Goal: Transaction & Acquisition: Purchase product/service

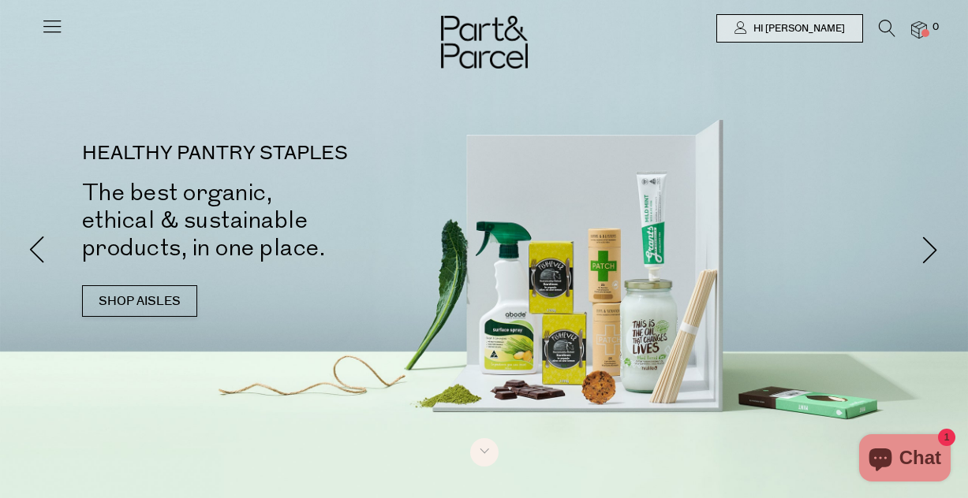
click at [48, 32] on icon at bounding box center [52, 26] width 22 height 22
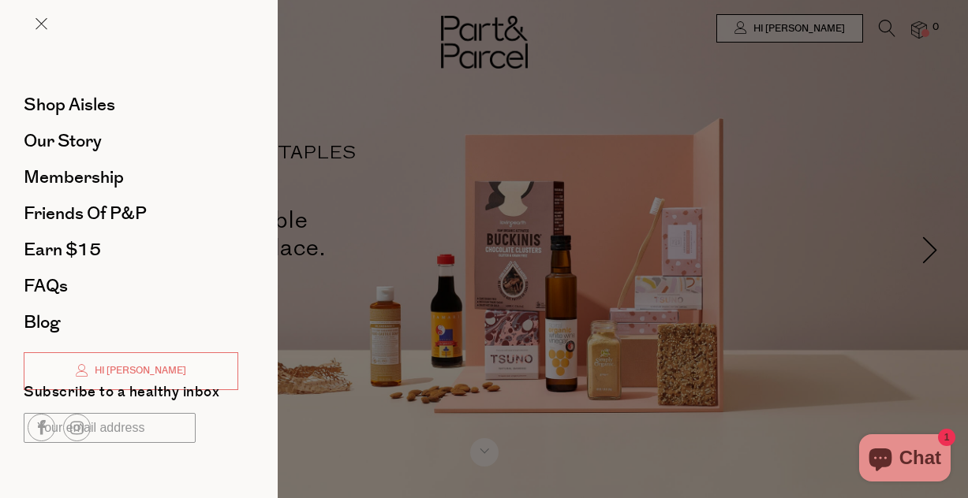
click at [411, 248] on div at bounding box center [484, 249] width 968 height 498
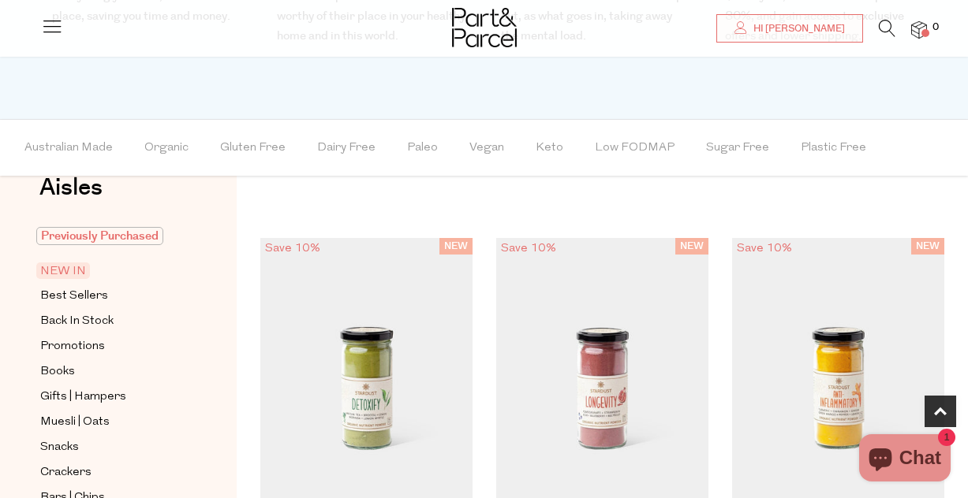
scroll to position [38, 0]
click at [106, 229] on span "Previously Purchased" at bounding box center [99, 237] width 127 height 18
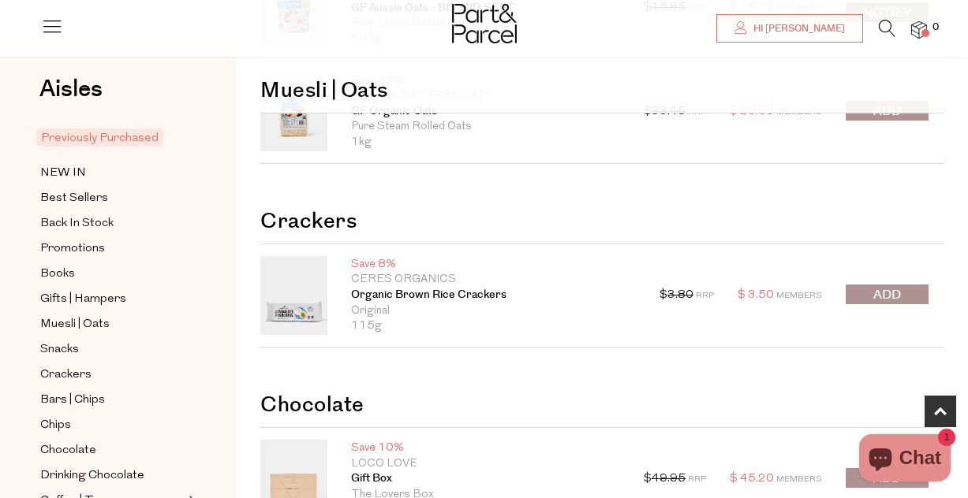
scroll to position [380, 0]
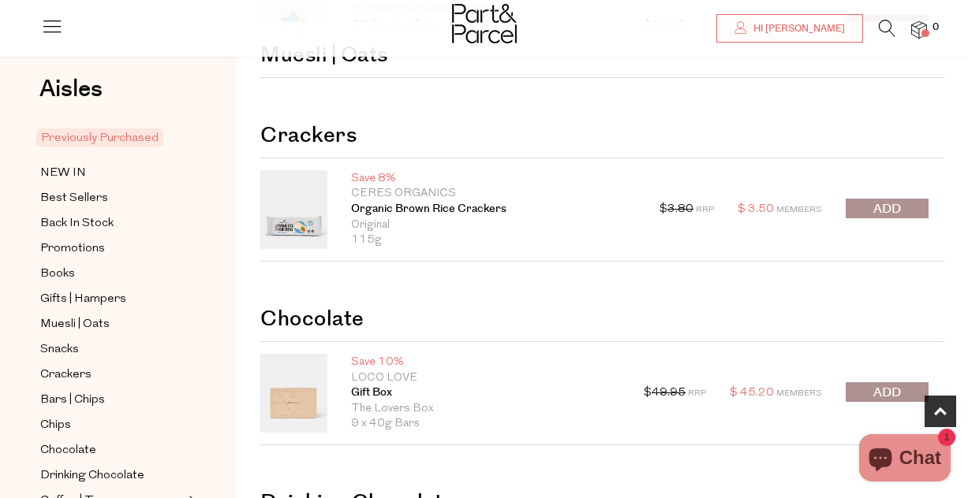
click at [899, 214] on span "submit" at bounding box center [887, 209] width 28 height 18
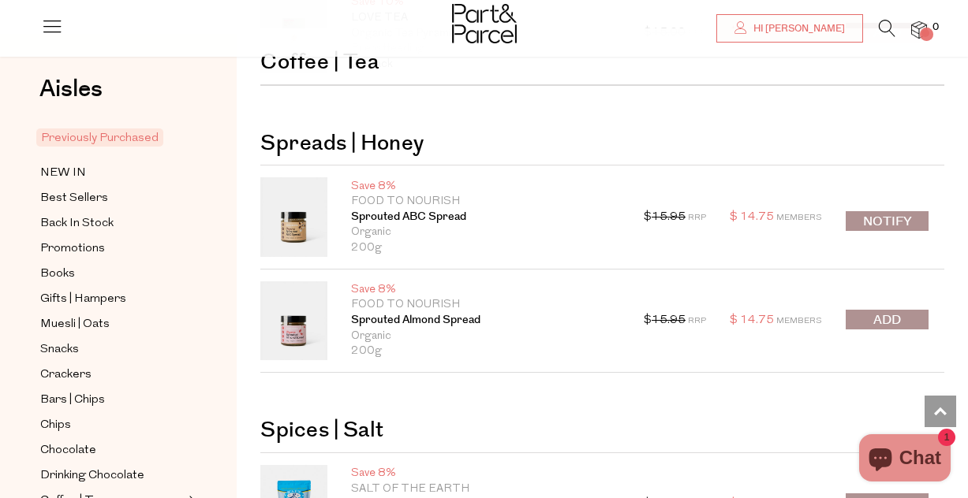
scroll to position [1113, 0]
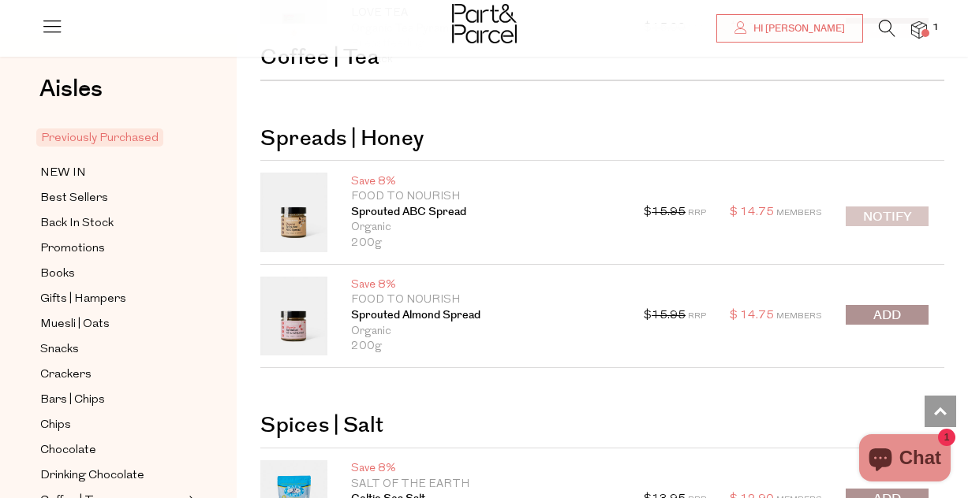
click at [877, 215] on button "Notify" at bounding box center [886, 217] width 83 height 20
type input "Notify when available"
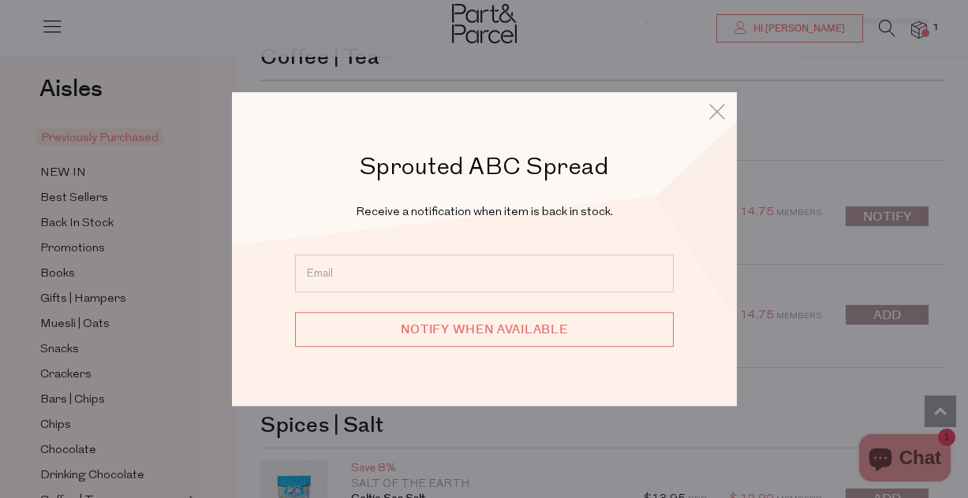
click at [520, 279] on input "email" at bounding box center [484, 274] width 378 height 38
type input "[EMAIL_ADDRESS][DOMAIN_NAME]"
click at [459, 335] on input "Notify when available" at bounding box center [484, 329] width 378 height 35
click at [714, 116] on icon at bounding box center [717, 111] width 24 height 23
click at [714, 110] on icon at bounding box center [717, 111] width 24 height 23
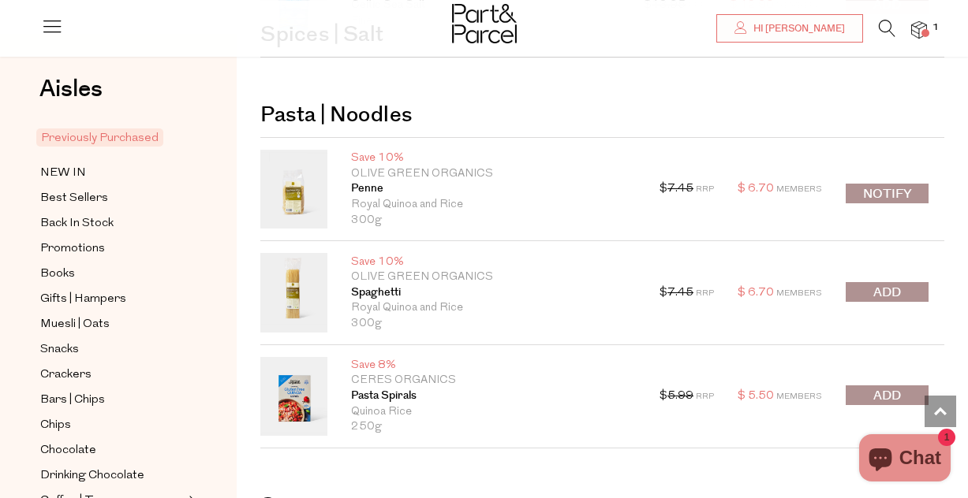
scroll to position [1605, 0]
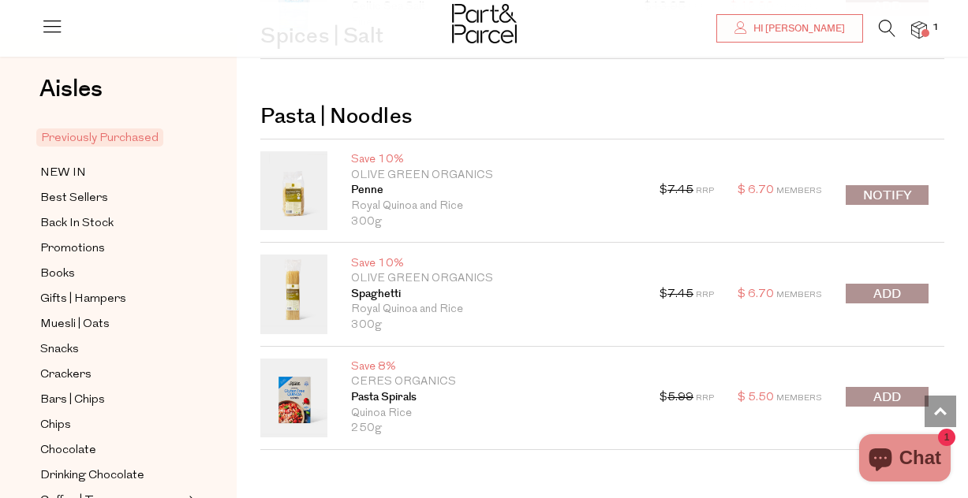
click at [882, 291] on span "submit" at bounding box center [887, 294] width 28 height 18
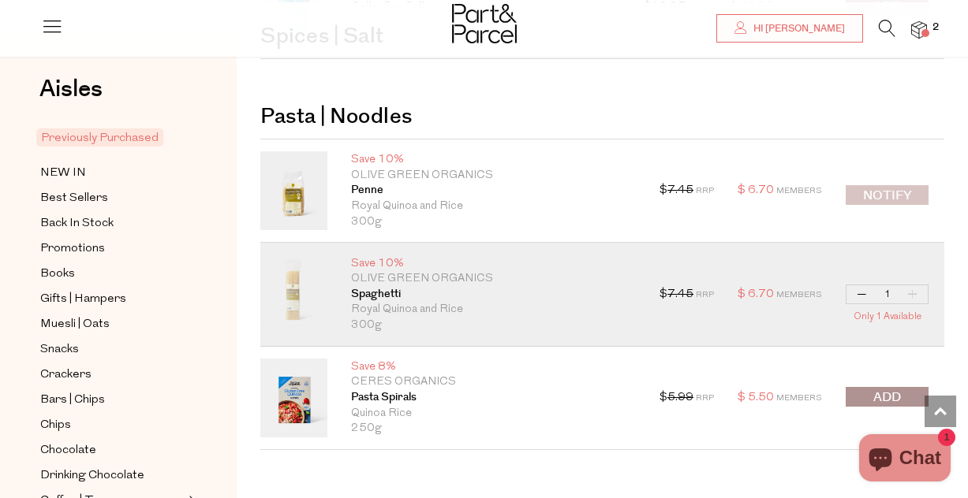
click at [874, 189] on button "Notify" at bounding box center [886, 195] width 83 height 20
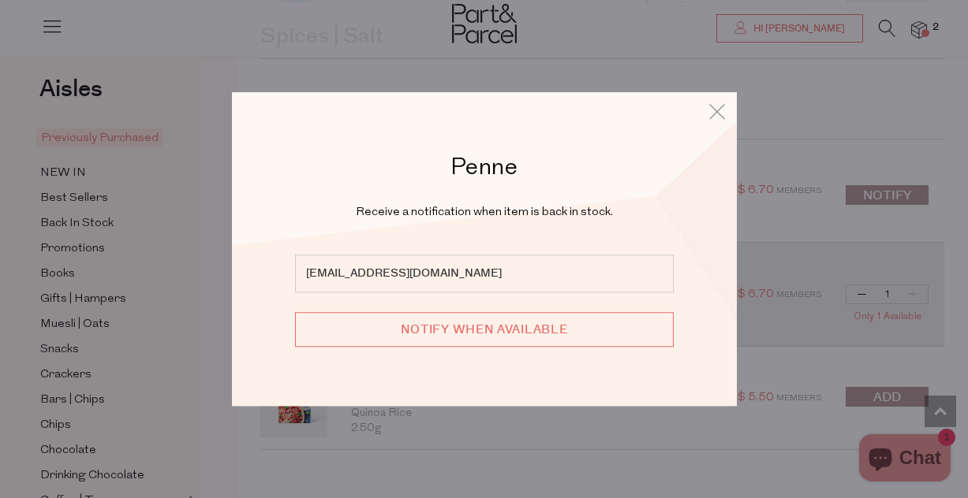
click at [546, 325] on input "Notify when available" at bounding box center [484, 329] width 378 height 35
type input "We will be in touch"
click at [717, 119] on icon at bounding box center [717, 111] width 24 height 23
click at [716, 111] on icon at bounding box center [717, 111] width 24 height 23
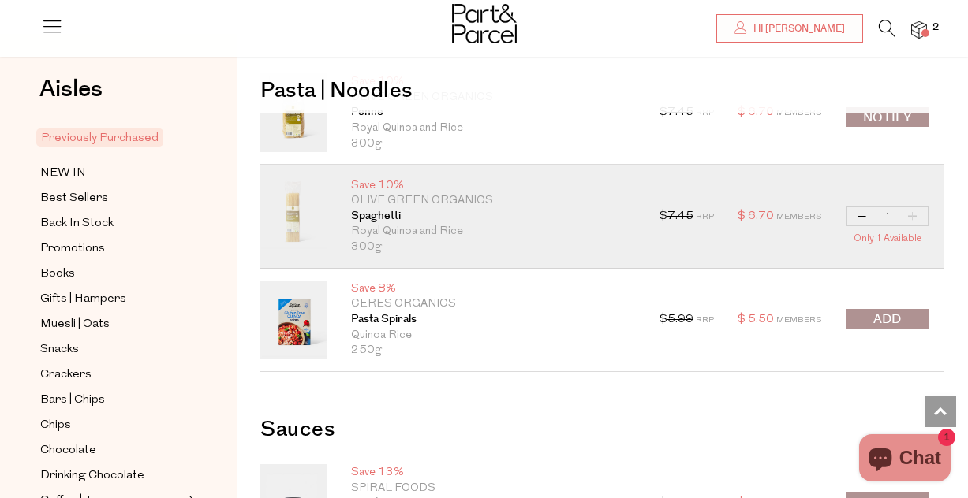
scroll to position [1684, 0]
click at [878, 323] on span "submit" at bounding box center [887, 319] width 28 height 18
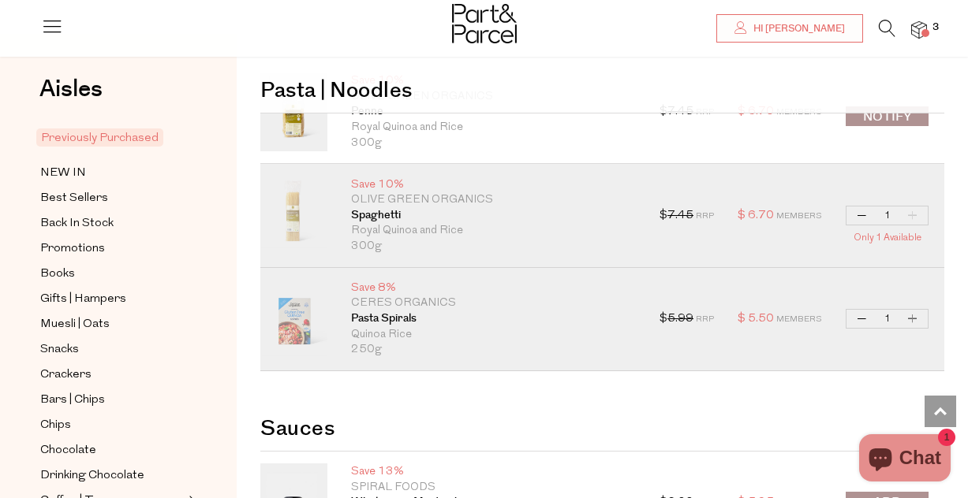
click at [909, 321] on button "Increase Pasta Spirals" at bounding box center [912, 319] width 19 height 18
type input "2"
click at [910, 321] on button "Increase Pasta Spirals" at bounding box center [912, 319] width 19 height 18
type input "3"
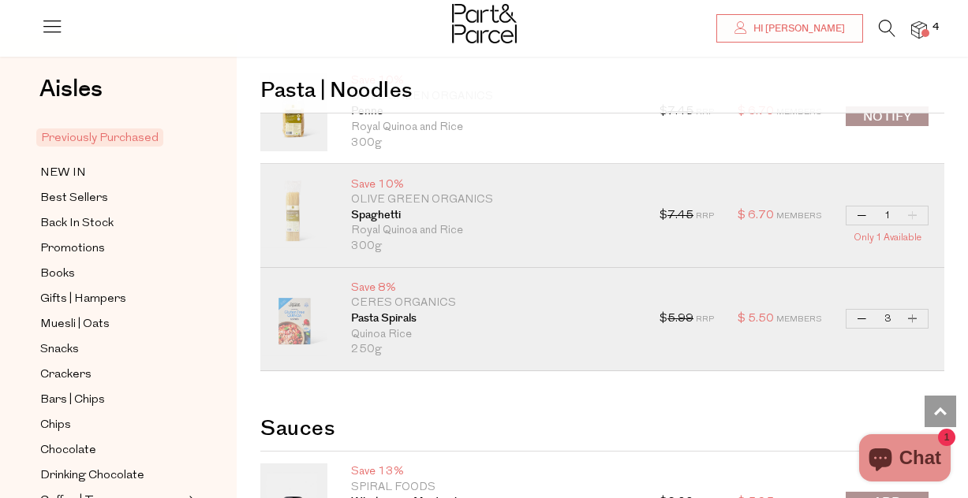
type input "3"
click at [912, 321] on button "Increase Pasta Spirals" at bounding box center [912, 319] width 19 height 18
type input "4"
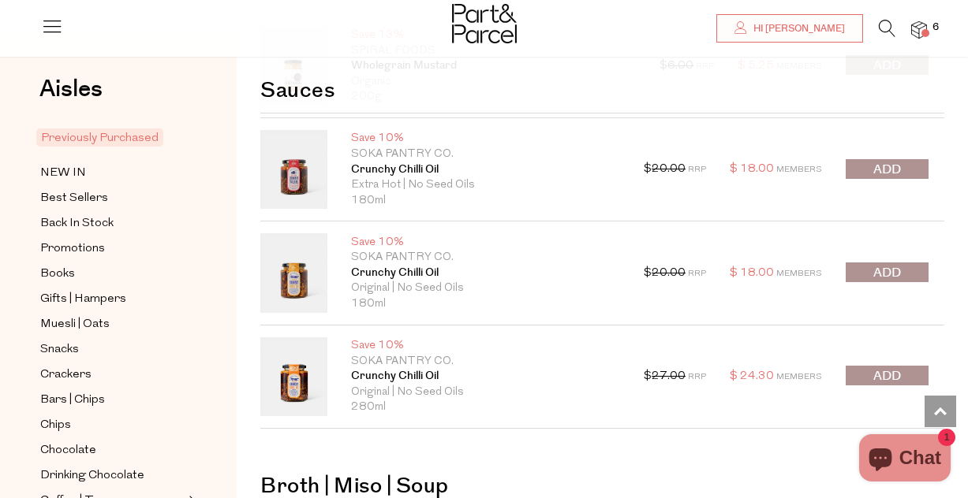
scroll to position [2122, 0]
click at [874, 375] on span "submit" at bounding box center [887, 376] width 28 height 18
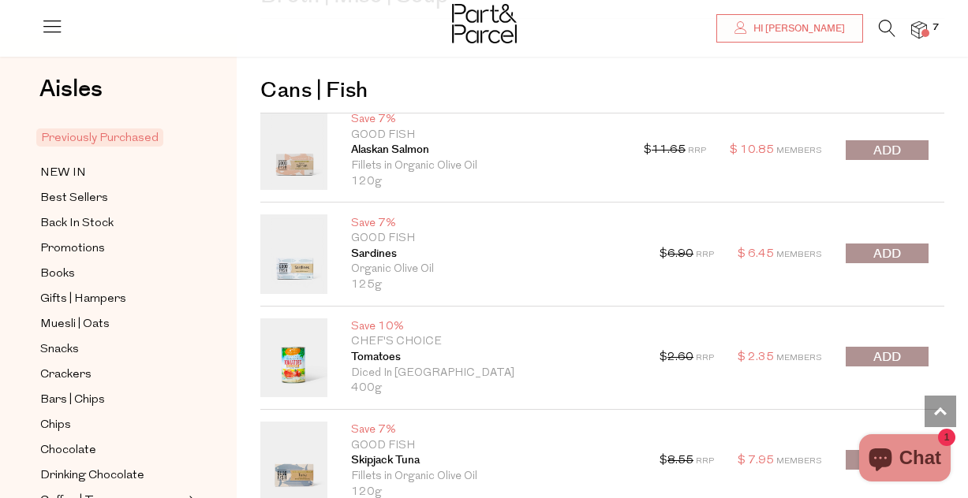
scroll to position [2724, 0]
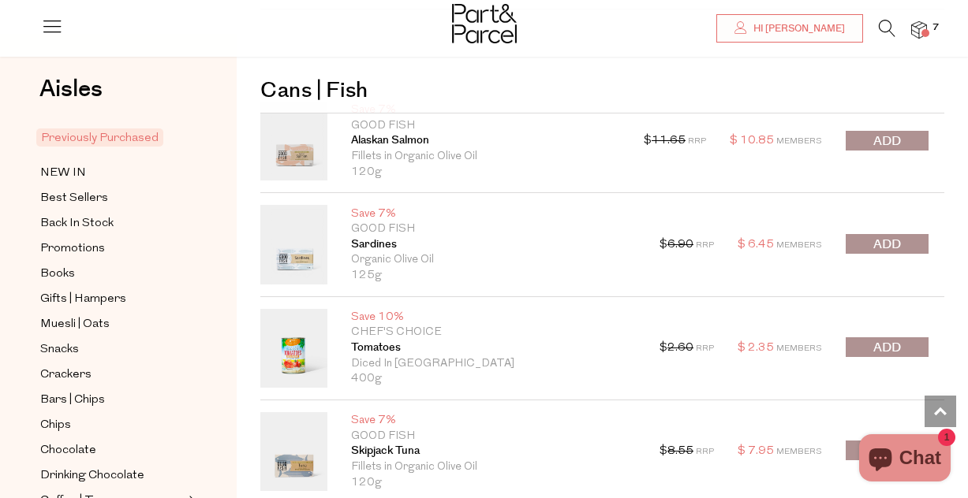
click at [879, 246] on span "submit" at bounding box center [887, 245] width 28 height 18
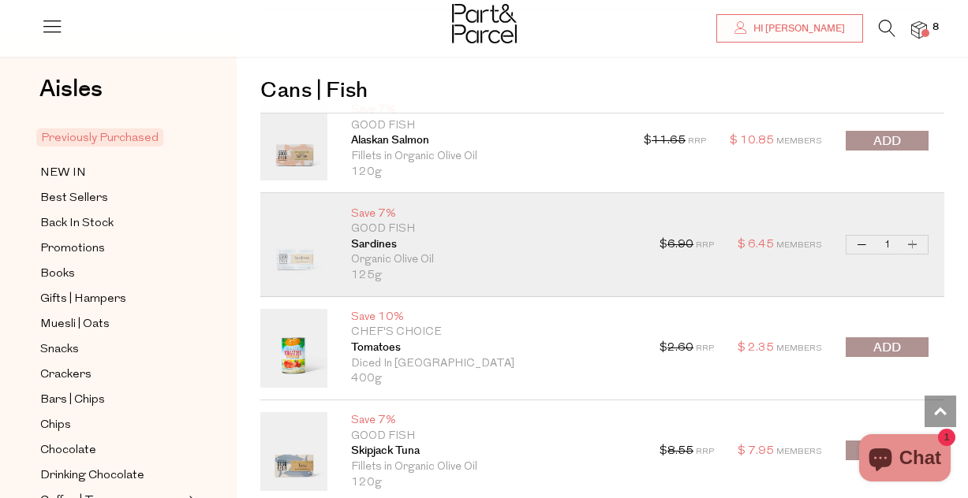
click at [913, 249] on button "Increase Sardines" at bounding box center [912, 245] width 19 height 18
type input "2"
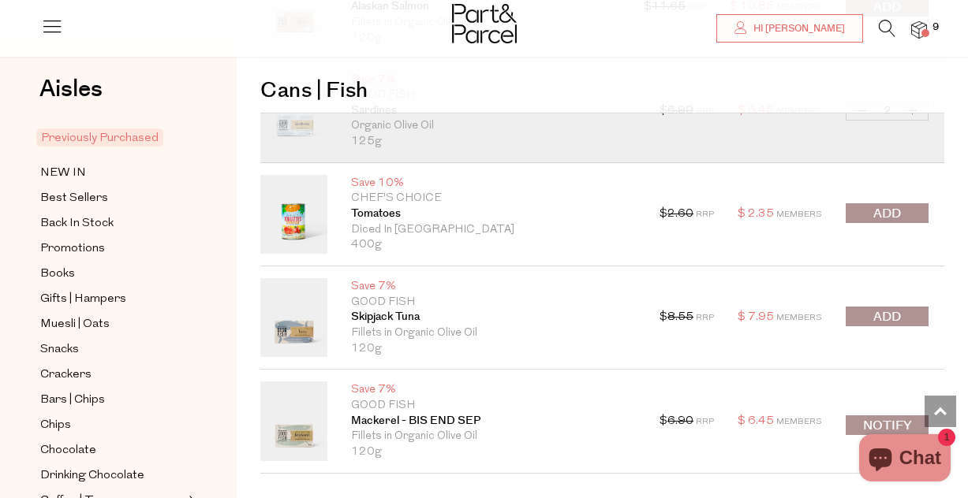
scroll to position [2855, 0]
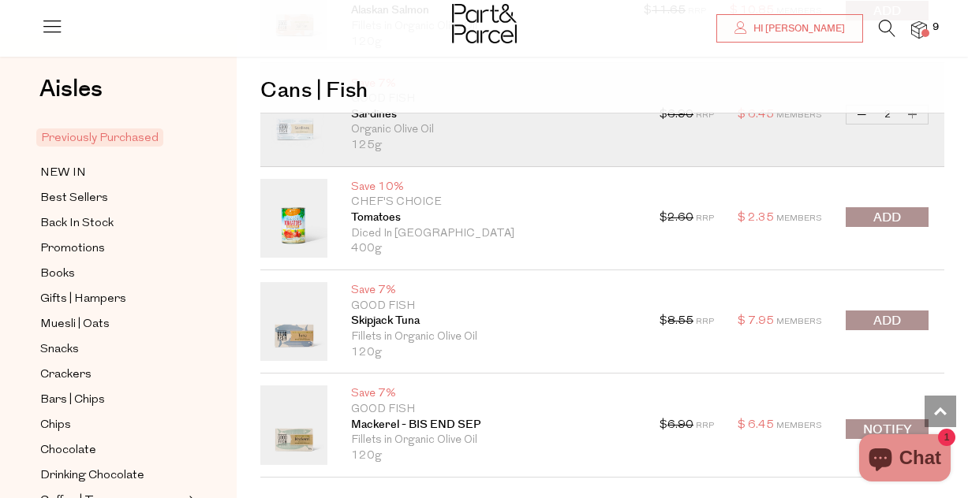
click at [874, 218] on span "submit" at bounding box center [887, 218] width 28 height 18
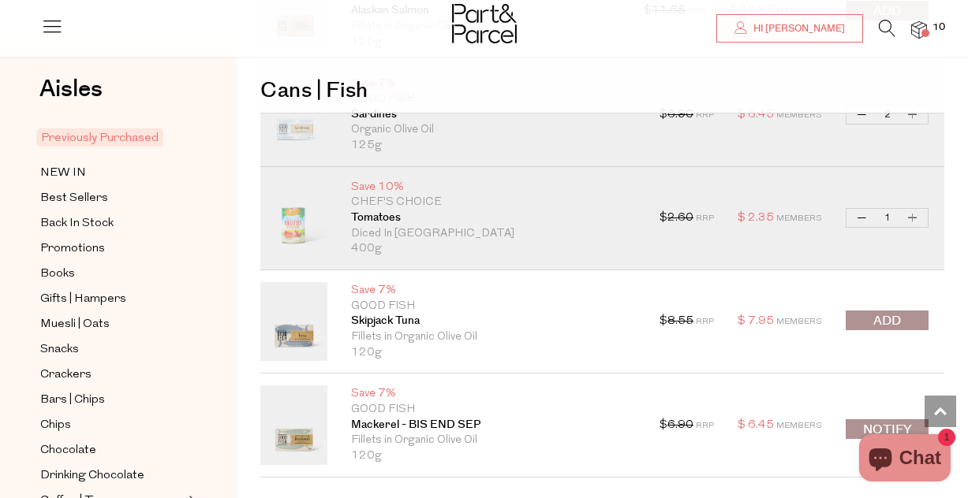
click at [915, 217] on button "Increase Tomatoes" at bounding box center [912, 218] width 19 height 18
type input "2"
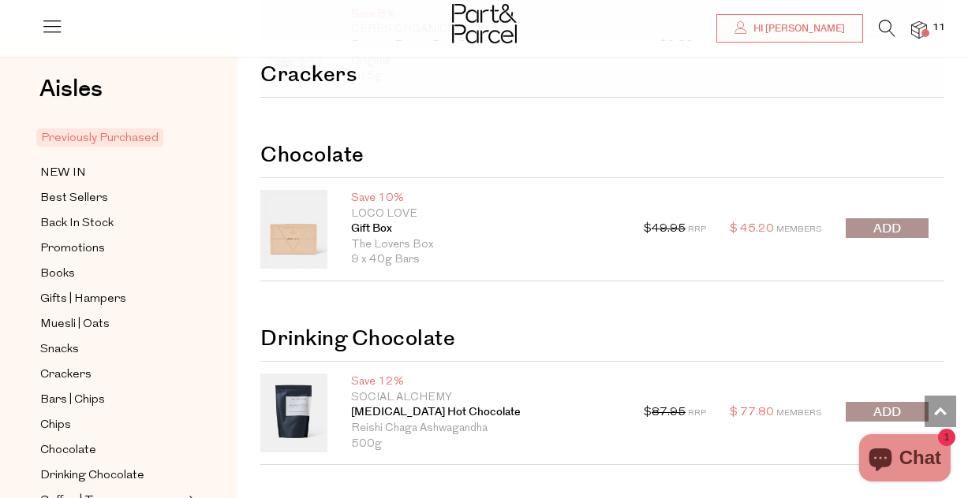
scroll to position [508, 0]
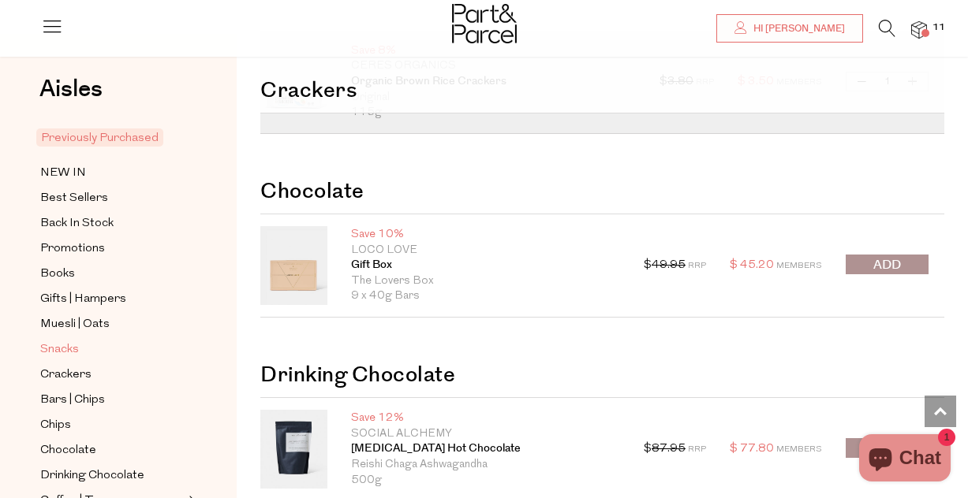
click at [64, 350] on span "Snacks" at bounding box center [59, 350] width 39 height 19
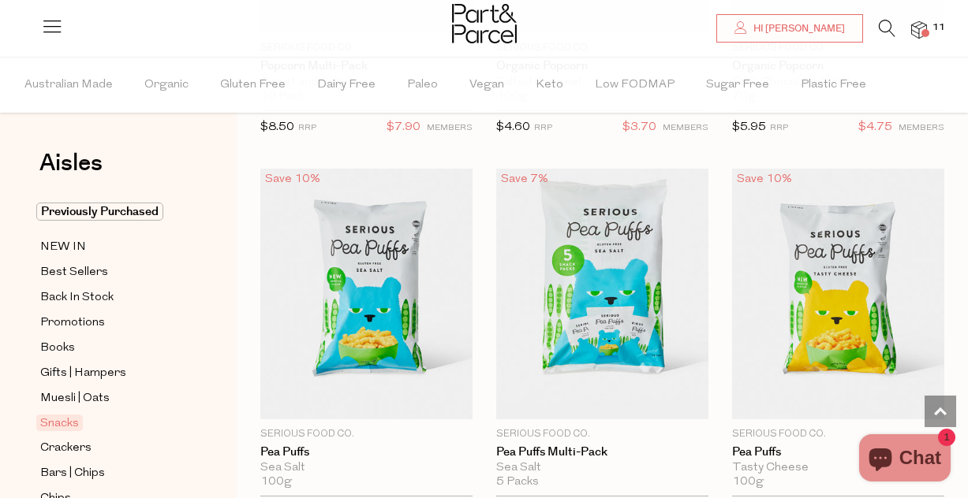
scroll to position [6013, 0]
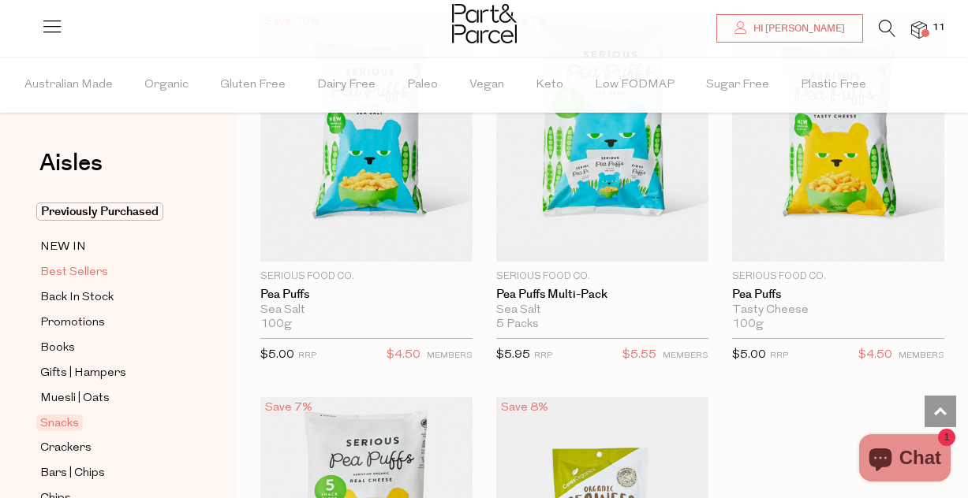
click at [64, 271] on span "Best Sellers" at bounding box center [74, 272] width 68 height 19
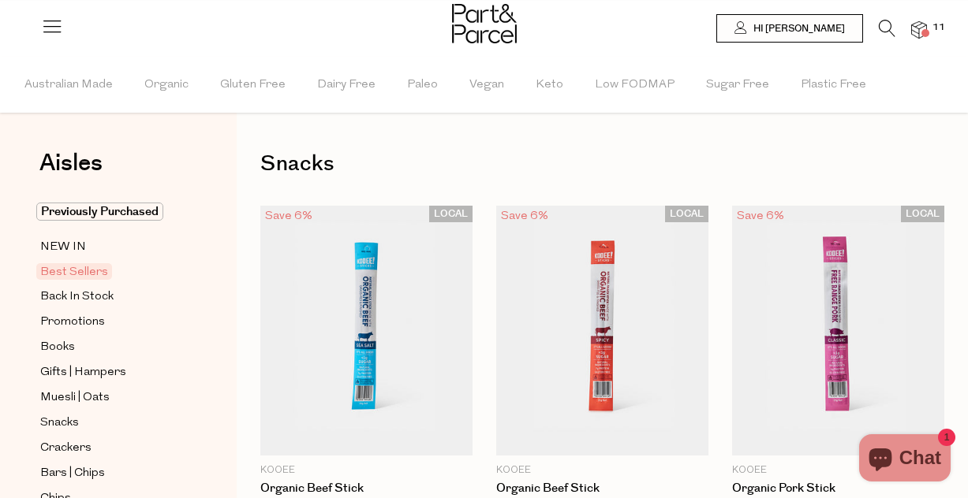
type input "2"
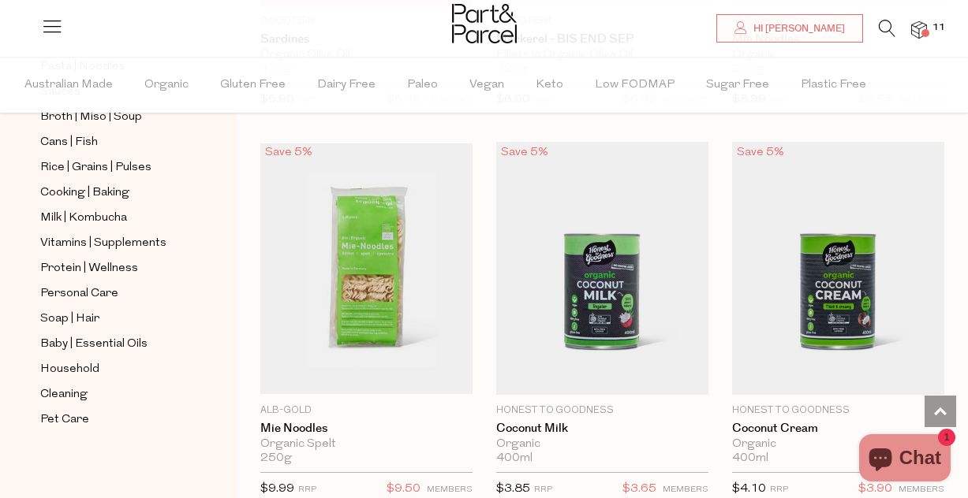
scroll to position [655, 0]
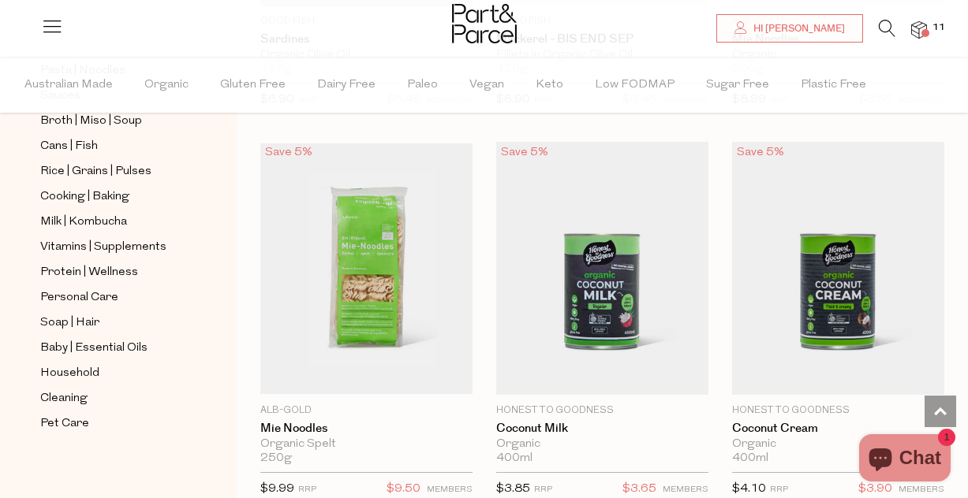
click at [920, 31] on img at bounding box center [919, 30] width 16 height 18
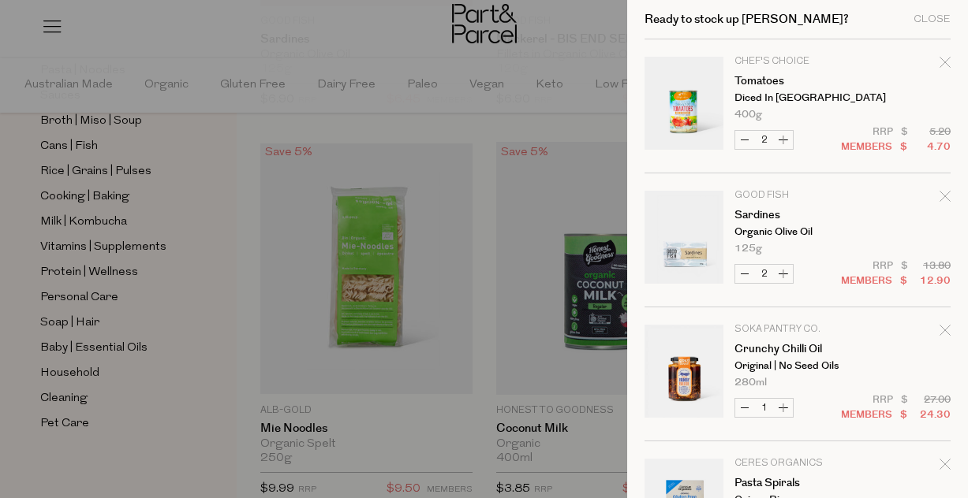
scroll to position [460, 0]
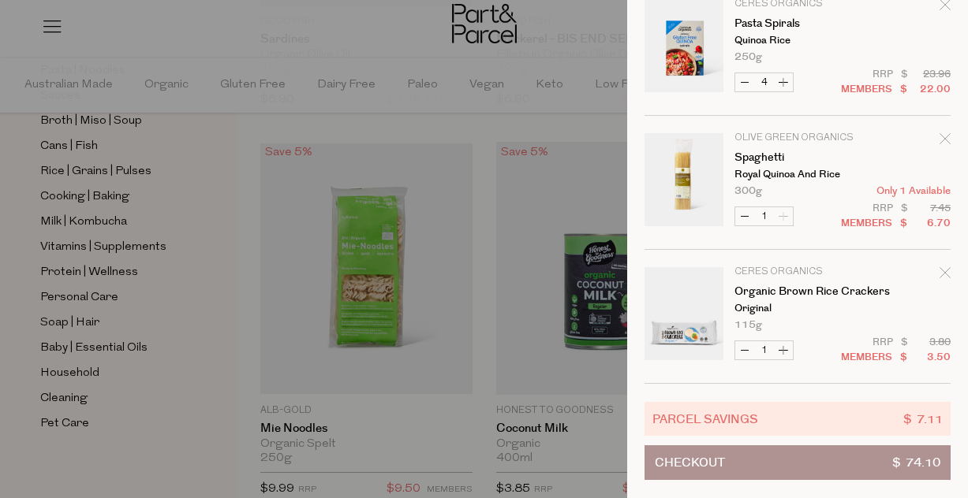
click at [736, 464] on button "Checkout $ 74.10" at bounding box center [797, 463] width 306 height 35
